Goal: Navigation & Orientation: Find specific page/section

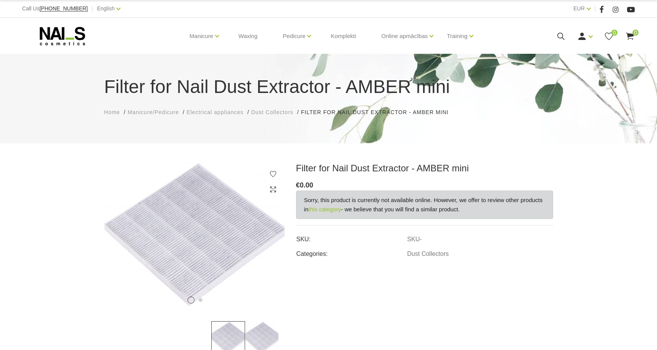
scroll to position [205, 0]
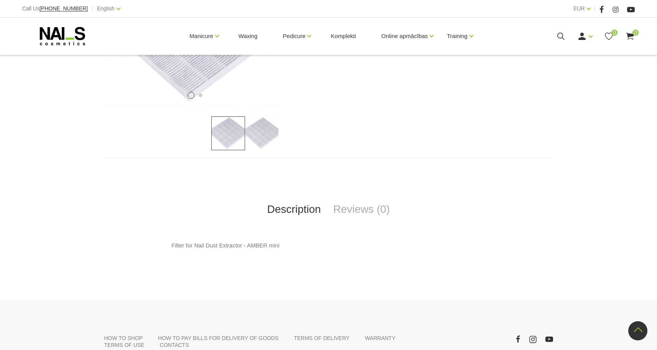
click at [218, 60] on img at bounding box center [194, 31] width 180 height 147
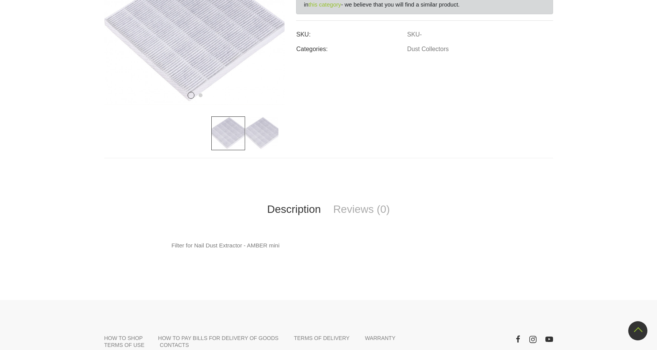
scroll to position [0, 0]
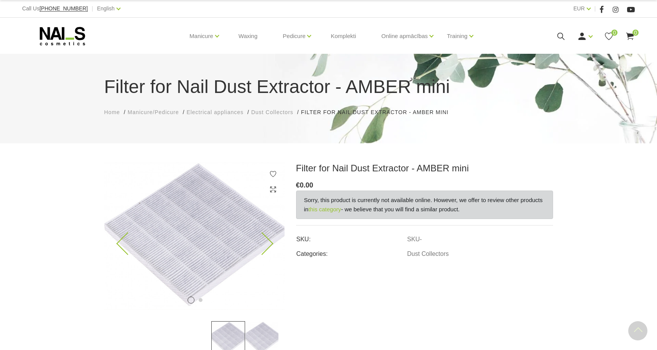
click at [222, 183] on img at bounding box center [194, 235] width 180 height 147
click at [264, 328] on img at bounding box center [262, 338] width 34 height 34
click at [238, 242] on img at bounding box center [194, 235] width 180 height 147
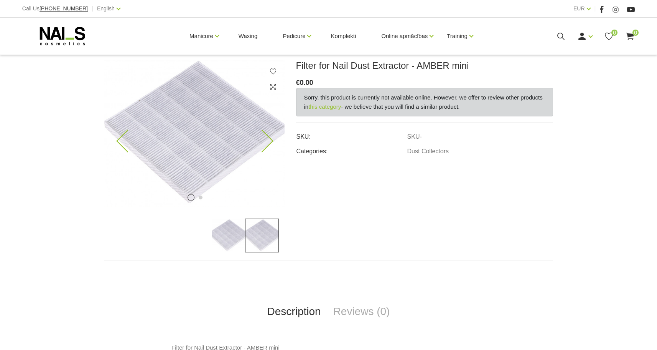
click at [226, 142] on img at bounding box center [194, 133] width 180 height 147
